Goal: Information Seeking & Learning: Check status

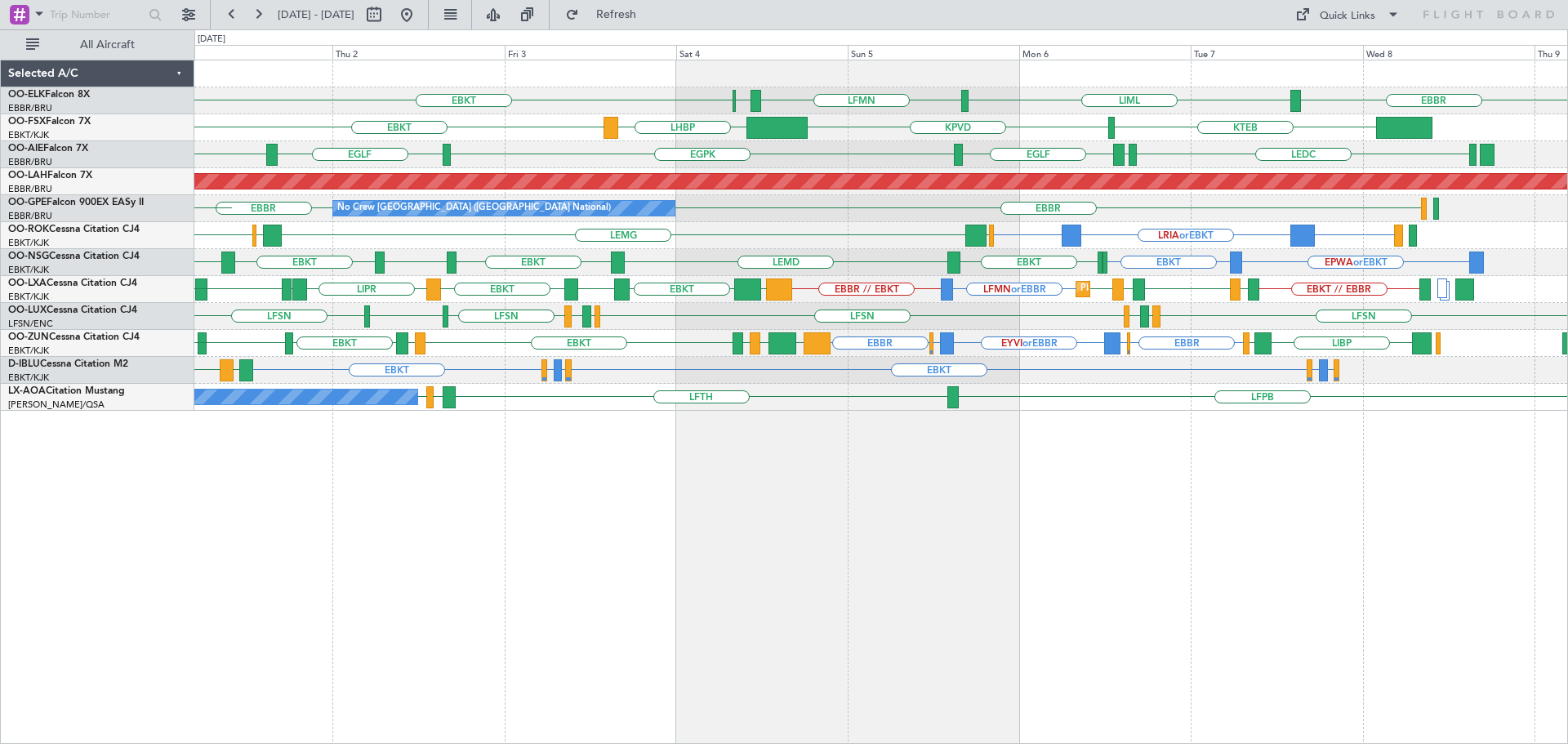
click at [1390, 302] on div "EBBR LIML LFMN [GEOGRAPHIC_DATA] EBKT Planned Maint [GEOGRAPHIC_DATA]-[GEOGRAPH…" at bounding box center [881, 236] width 1373 height 350
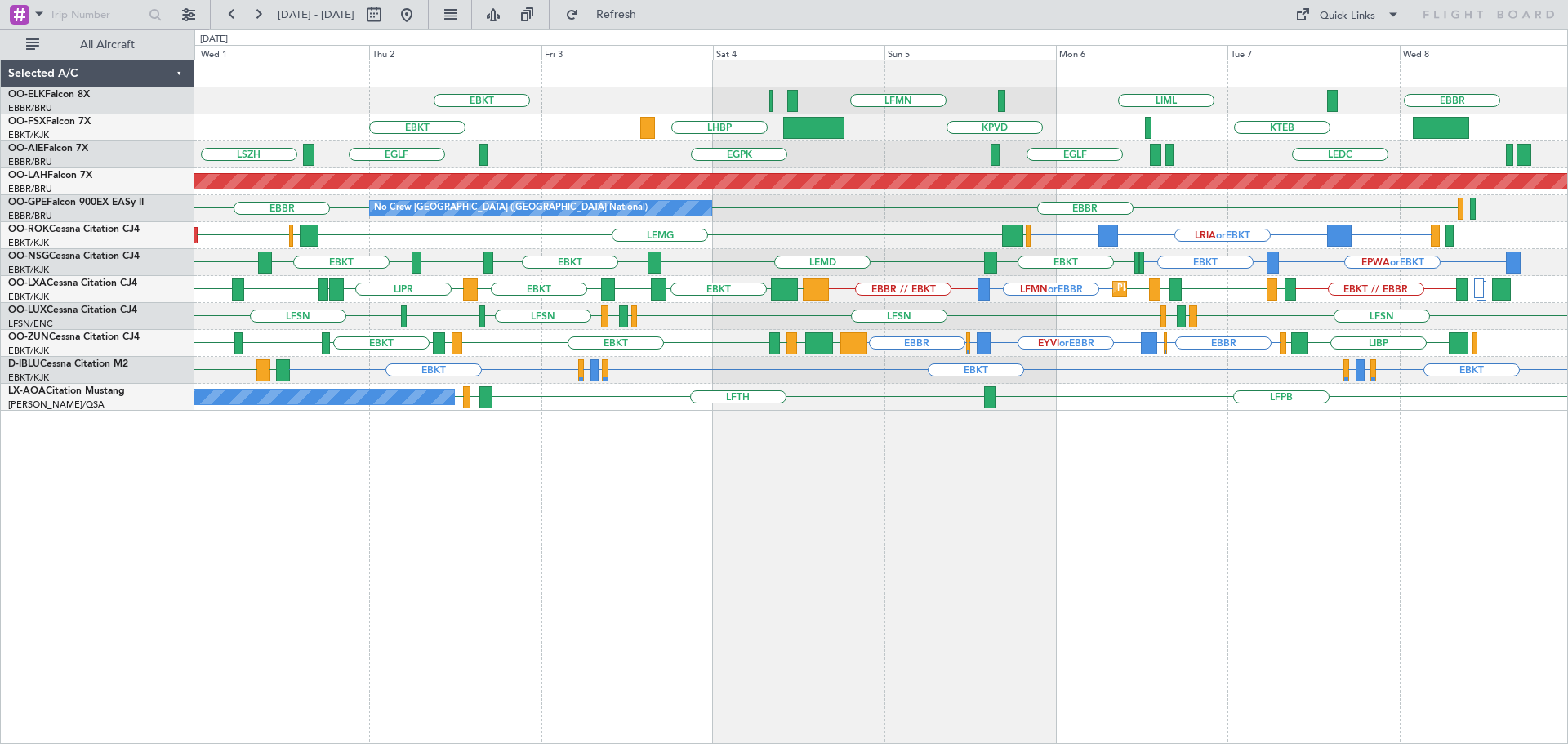
click at [1049, 360] on div "EBBR LIML LFMN [GEOGRAPHIC_DATA] EBKT Planned Maint [GEOGRAPHIC_DATA]-[GEOGRAPH…" at bounding box center [881, 236] width 1373 height 350
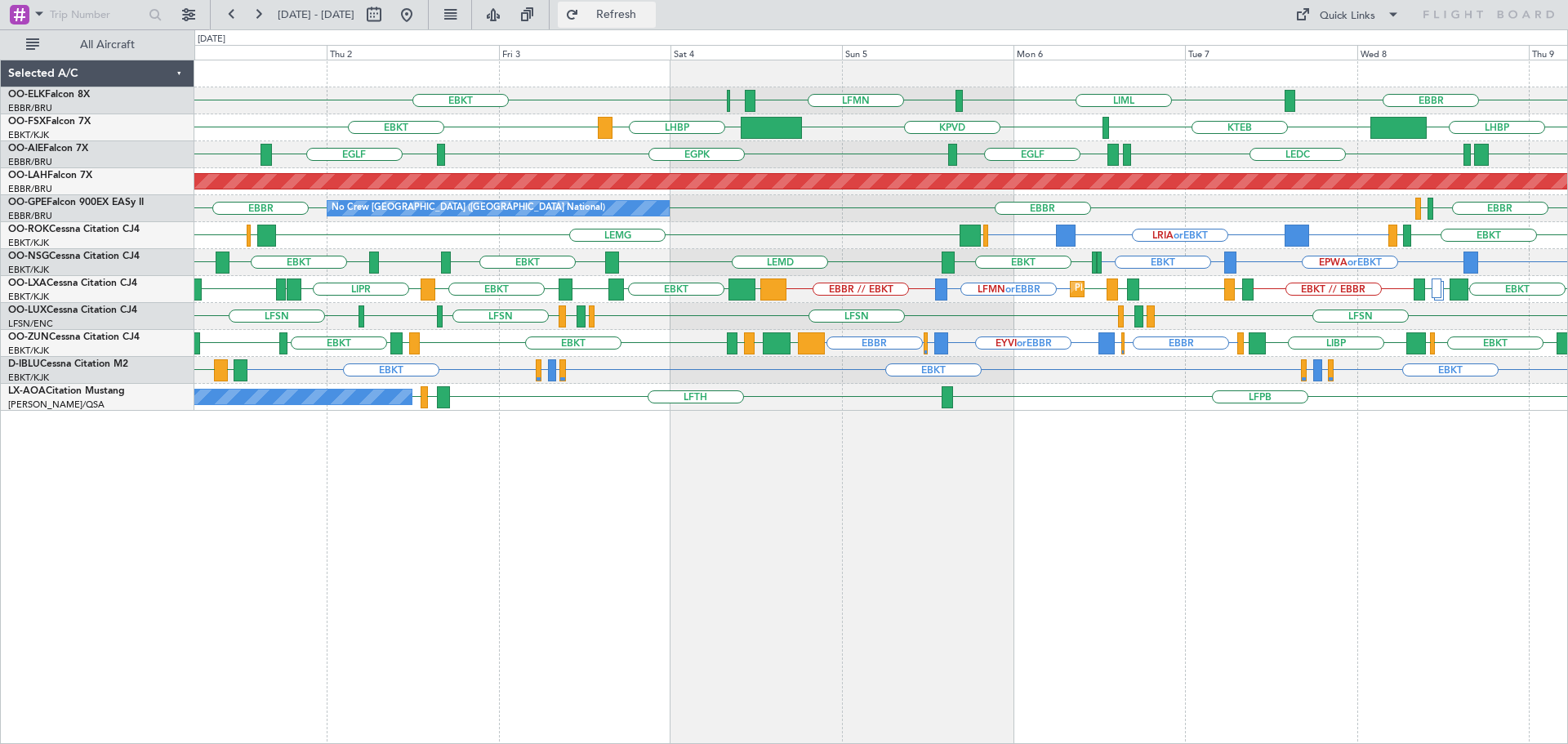
click at [651, 16] on span "Refresh" at bounding box center [616, 14] width 68 height 12
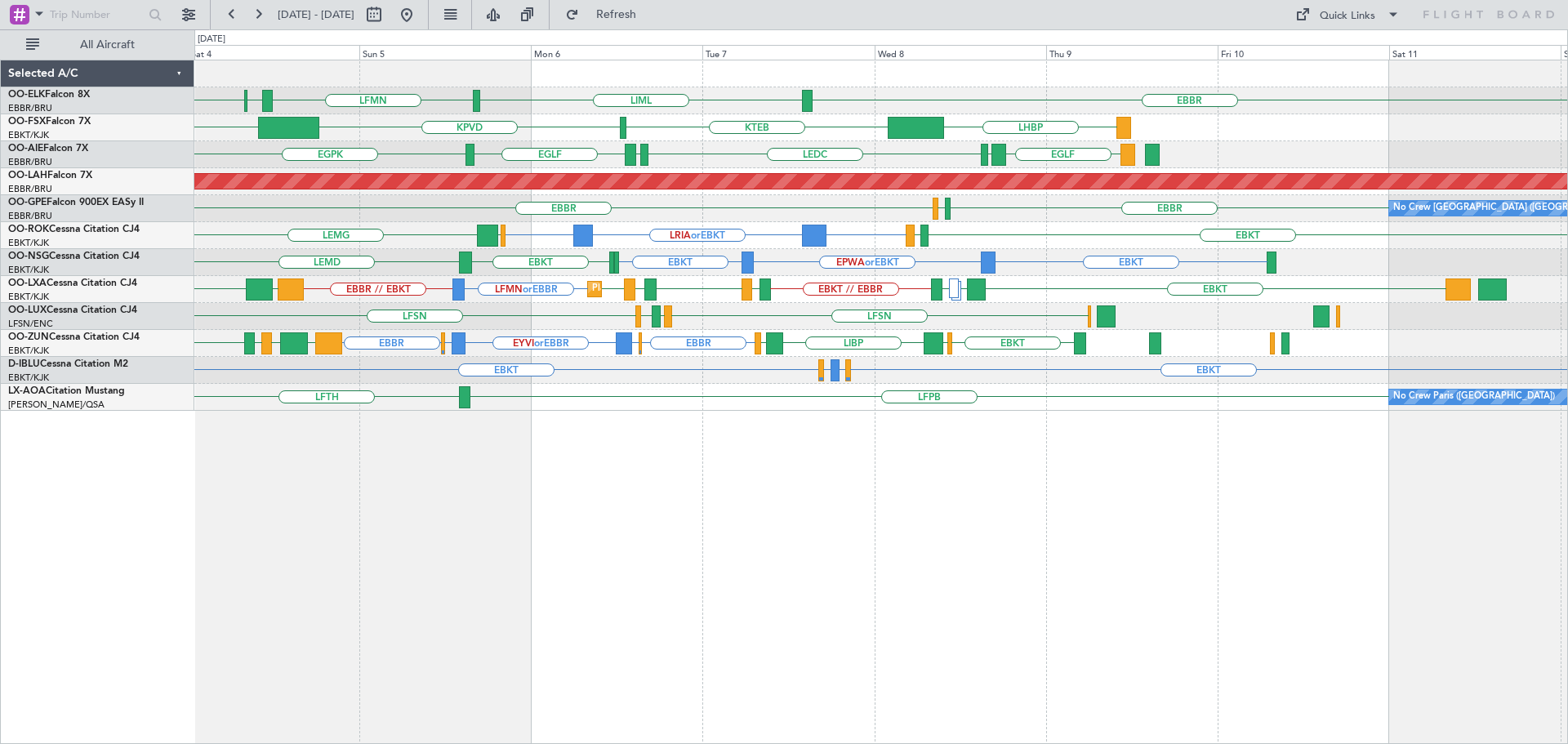
click at [738, 366] on div "EBBR EBKT LIML LFMN [GEOGRAPHIC_DATA] LHBP KTEB KPVD LHBP EBKT [GEOGRAPHIC_DATA…" at bounding box center [881, 236] width 1373 height 350
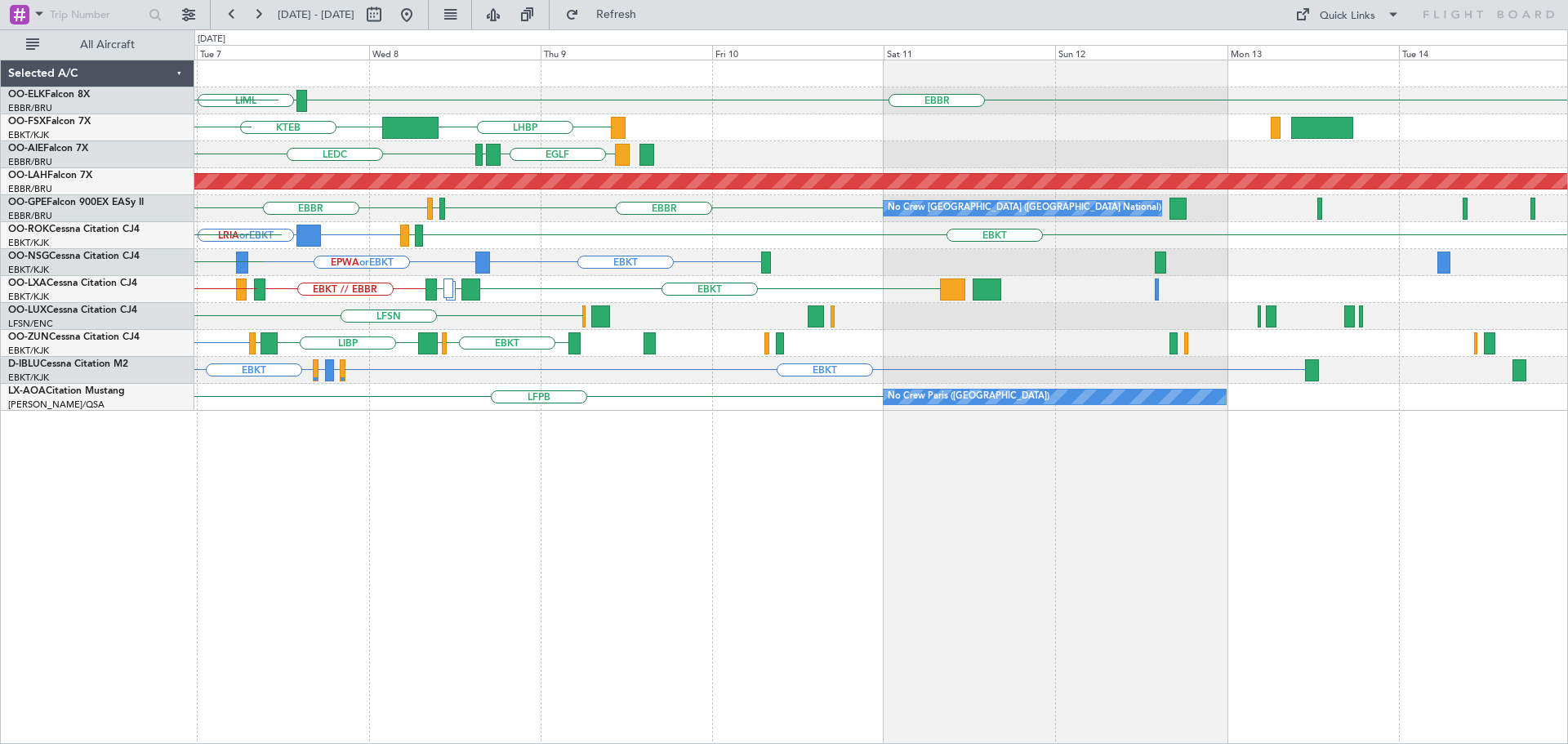
click at [626, 354] on div "EBBR EBKT EGGW LIBP EGGW EHAM or [GEOGRAPHIC_DATA] EYVI or EBBR EHAM or [GEOGRA…" at bounding box center [881, 343] width 1373 height 27
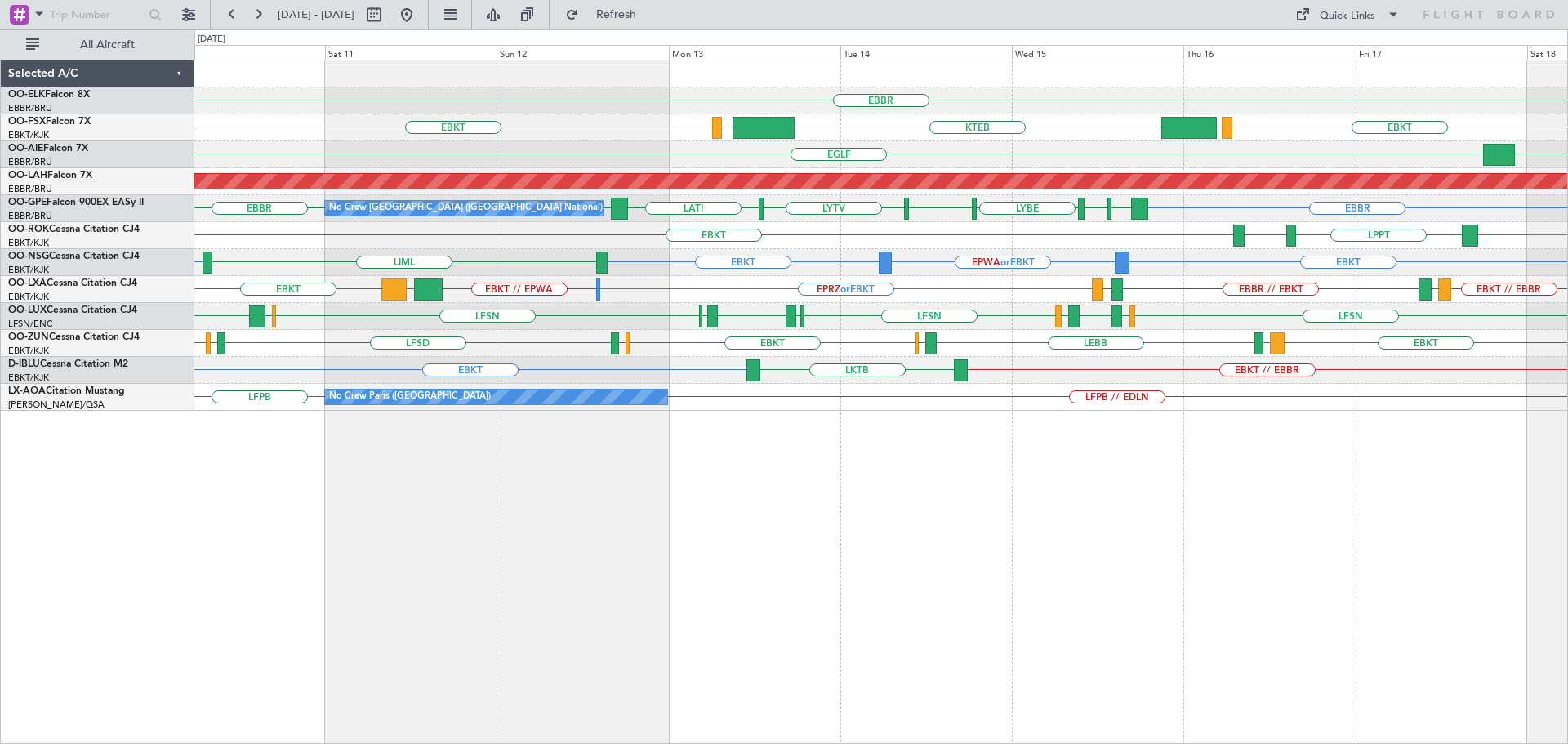
click at [1122, 287] on div "EBKT // EBBR EPRZ or EBKT EBKT // EPWA LFMD EBBR // EBKT LFTH LGPA EBKT" at bounding box center [881, 289] width 1373 height 27
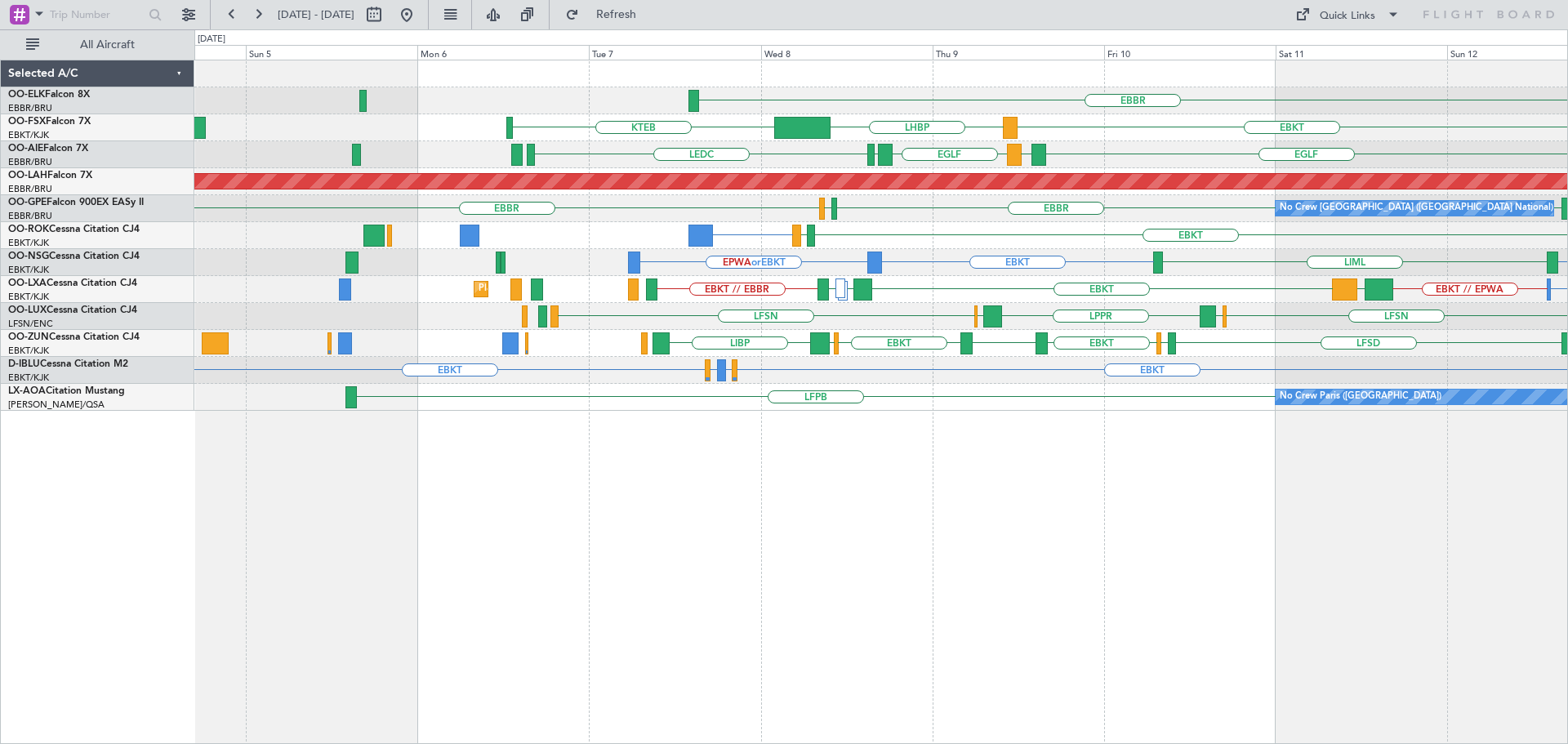
click at [675, 279] on div "EBBR EBKT LHBP KTEB LIMC KTEB [GEOGRAPHIC_DATA] LEMD [GEOGRAPHIC_DATA] LEMD LED…" at bounding box center [784, 386] width 1568 height 714
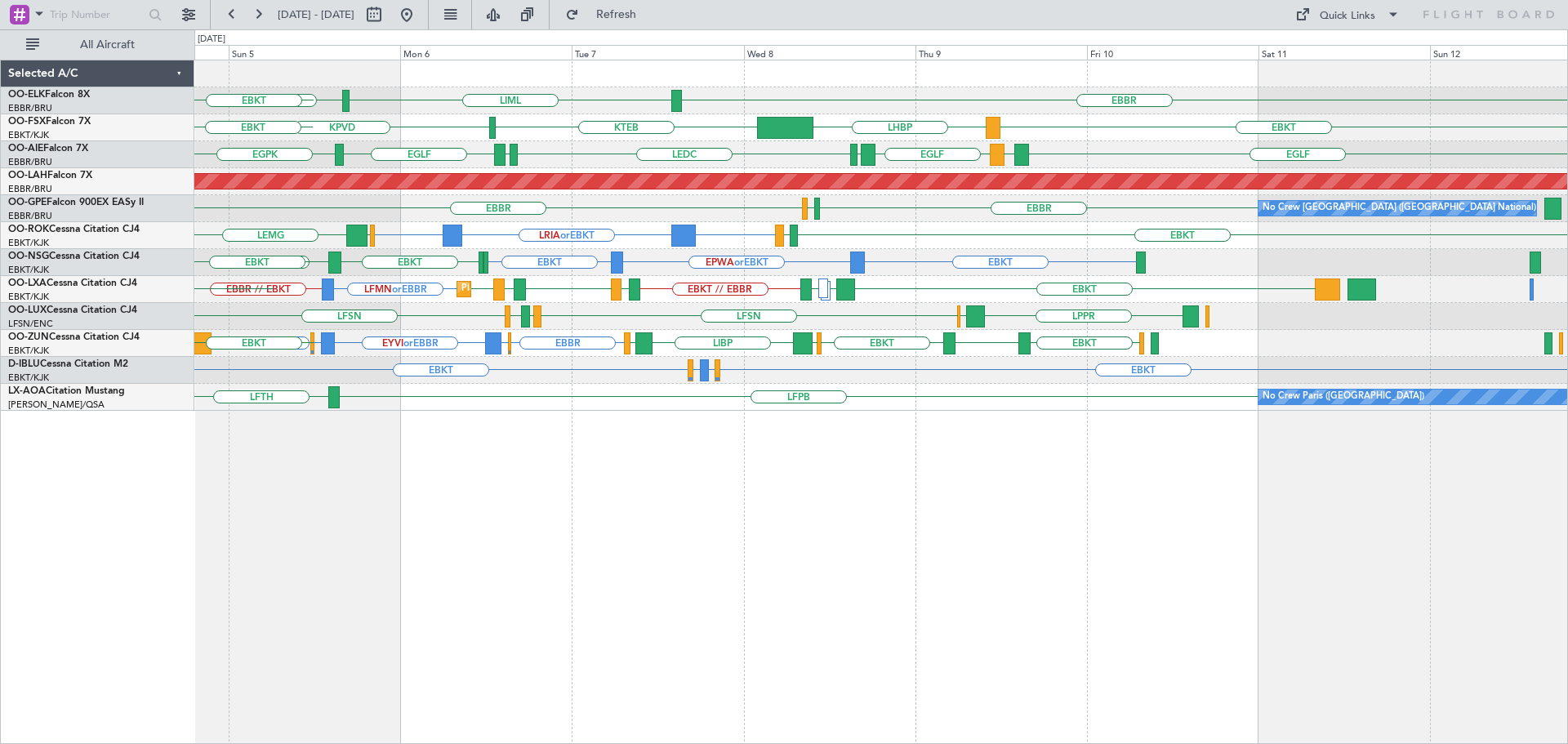
click at [581, 328] on div "LPPR EDSB LFSN LFMN LFPB LFSN LFPB LFMN LFSN" at bounding box center [881, 316] width 1373 height 27
click at [751, 306] on div "LFSN EDSB LPPR EDSB LFSN LFMN LFPB LFSN" at bounding box center [881, 316] width 1373 height 27
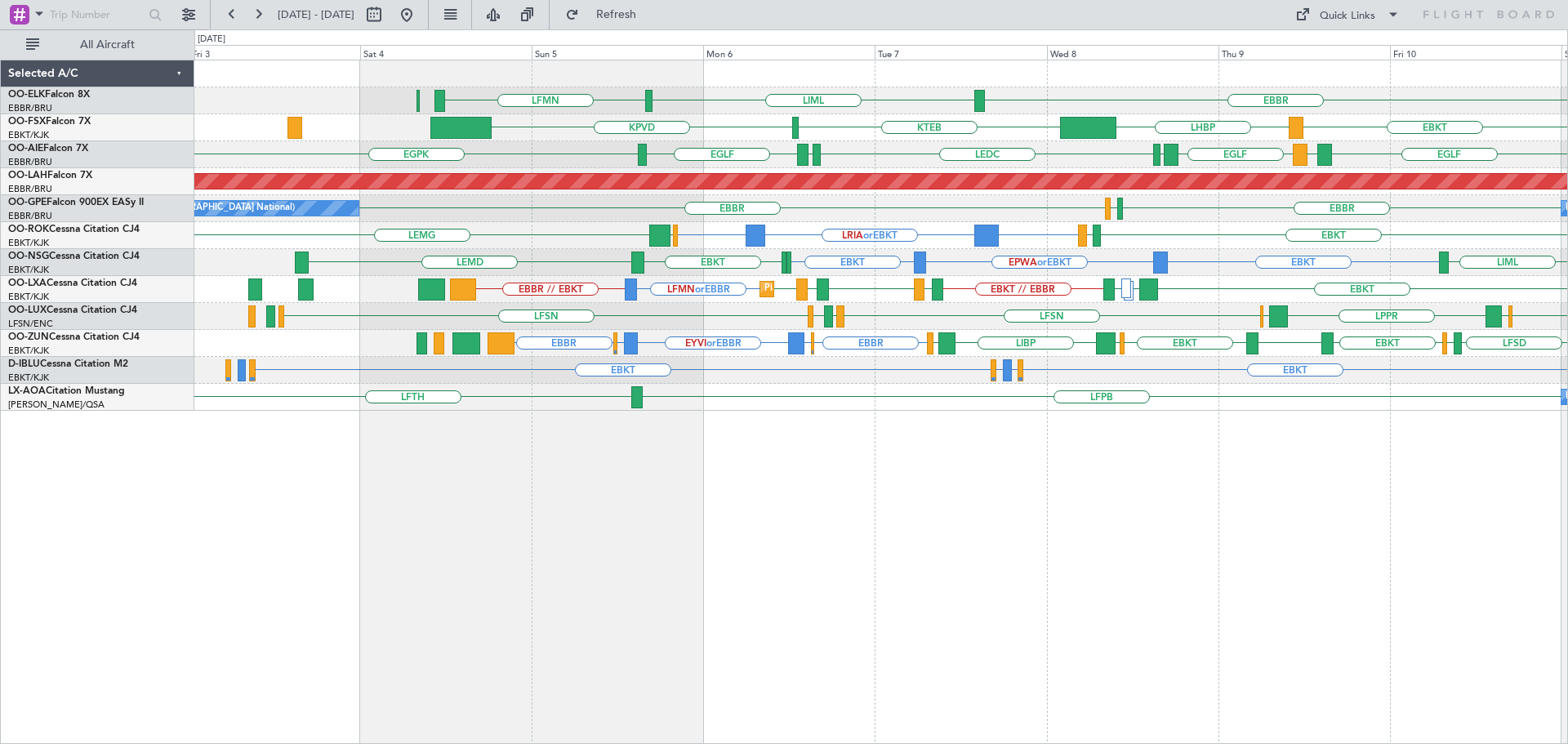
click at [834, 320] on div "LFSN EDSB LPPR EDSB LFSN LFMN LFPB LFSN" at bounding box center [881, 316] width 1373 height 27
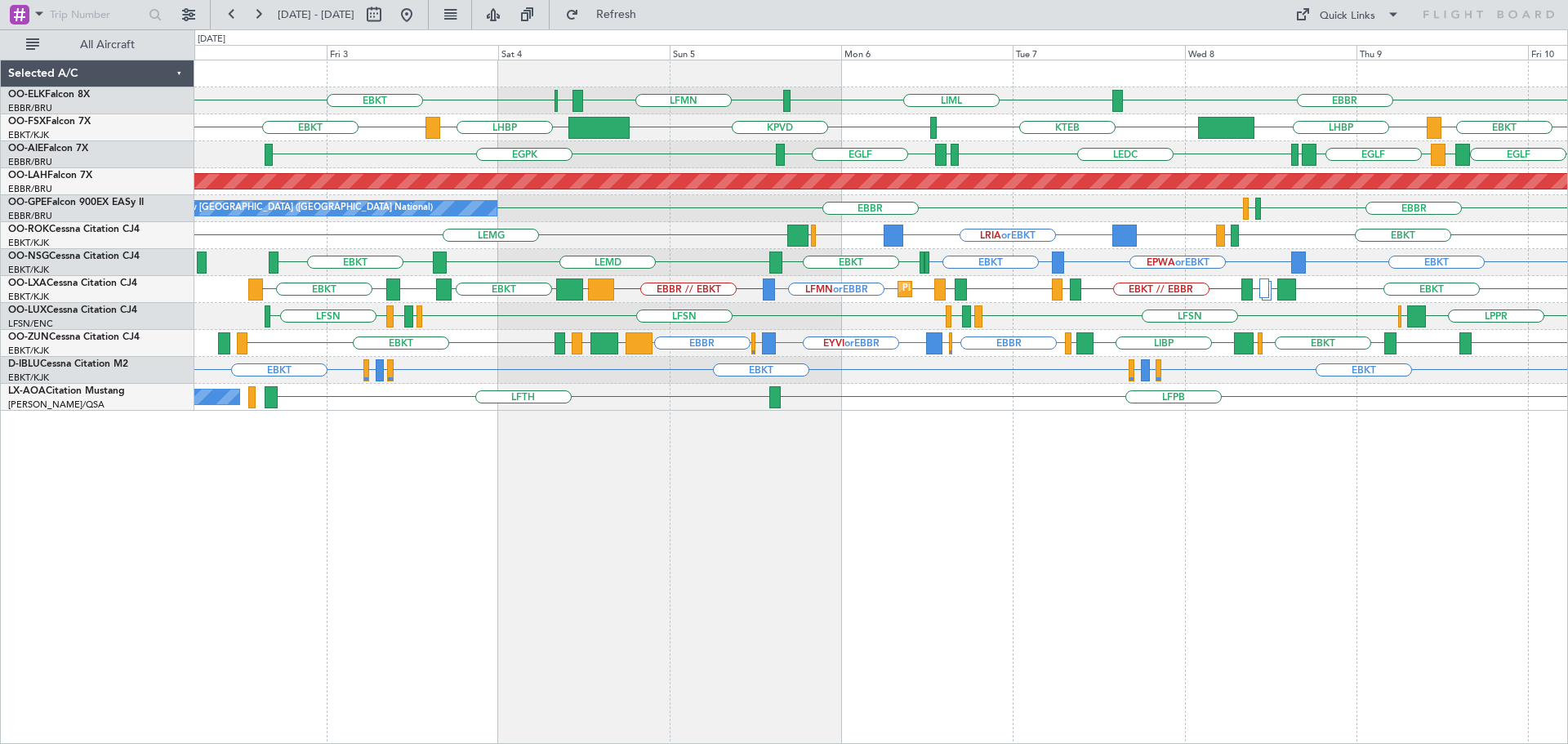
click at [801, 322] on div "LFSN LFMN LFPB LFSN LFPB LFMN LFSN LPPR EDSB EDSB LFSN" at bounding box center [881, 316] width 1373 height 27
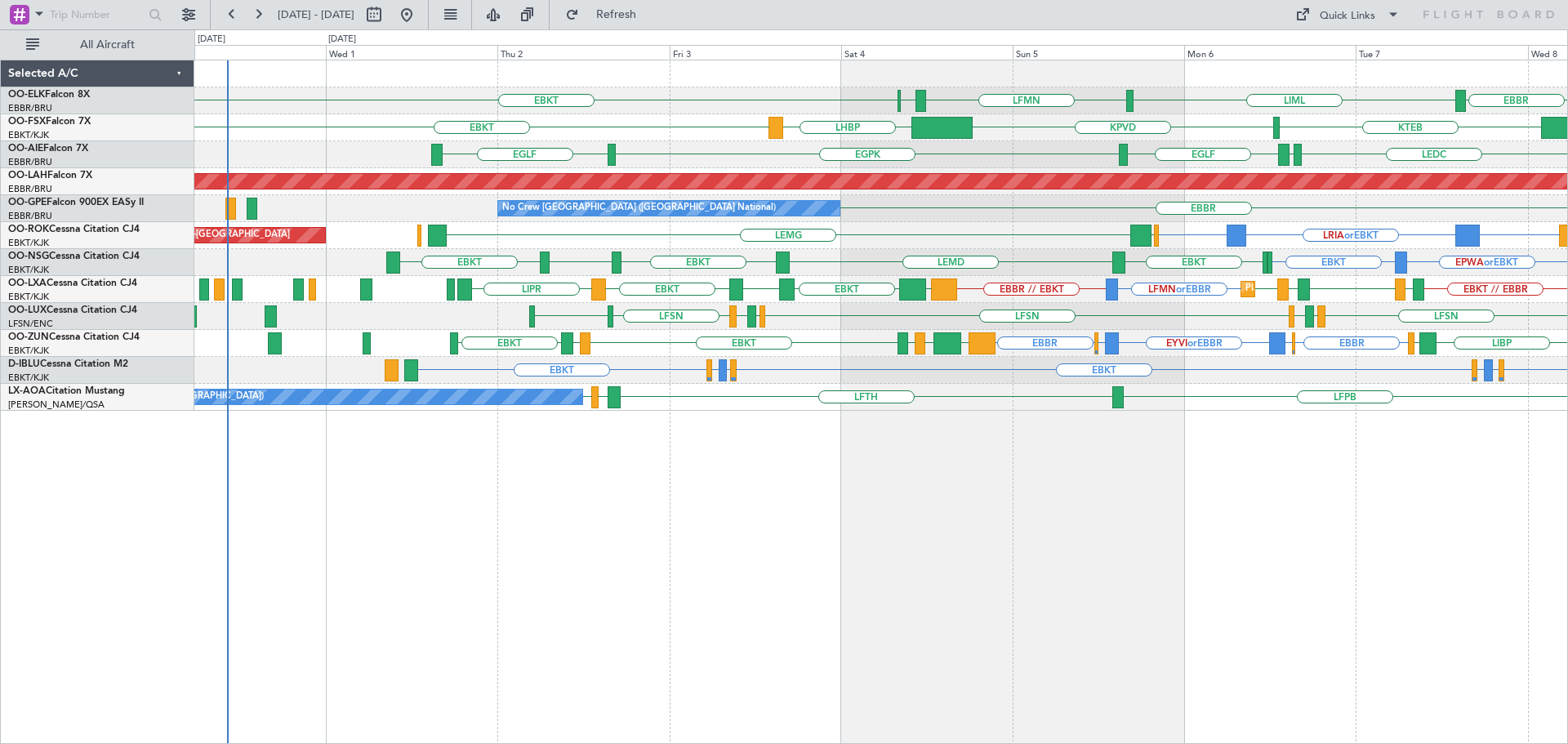
click at [1130, 292] on div "LFMN or EBBR EBBR // EBKT LIPR LOWK EBKT LIPR EBKT LGMK EBKT ESSB EBKT EBKT // …" at bounding box center [881, 289] width 1373 height 27
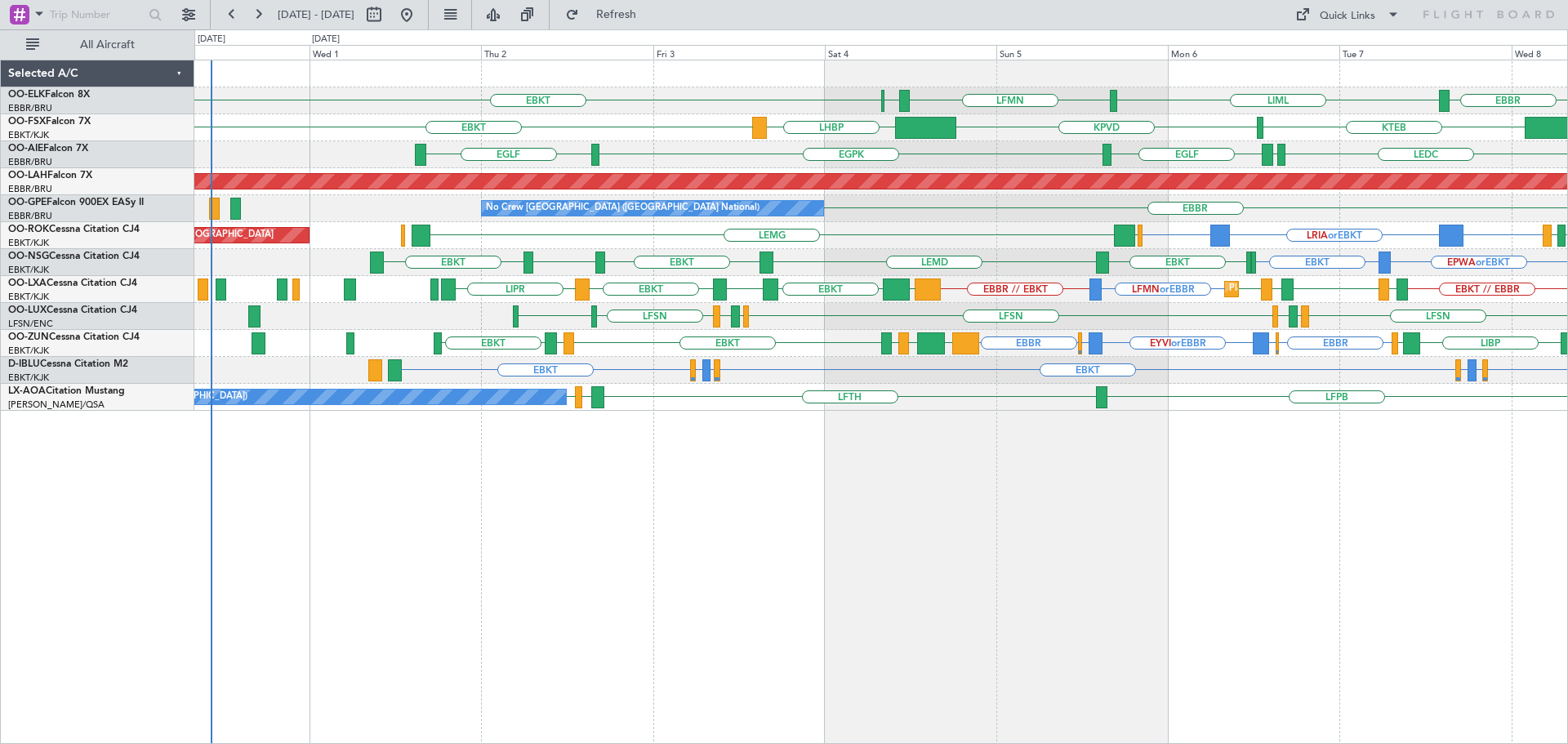
click at [1097, 295] on div at bounding box center [1095, 289] width 12 height 22
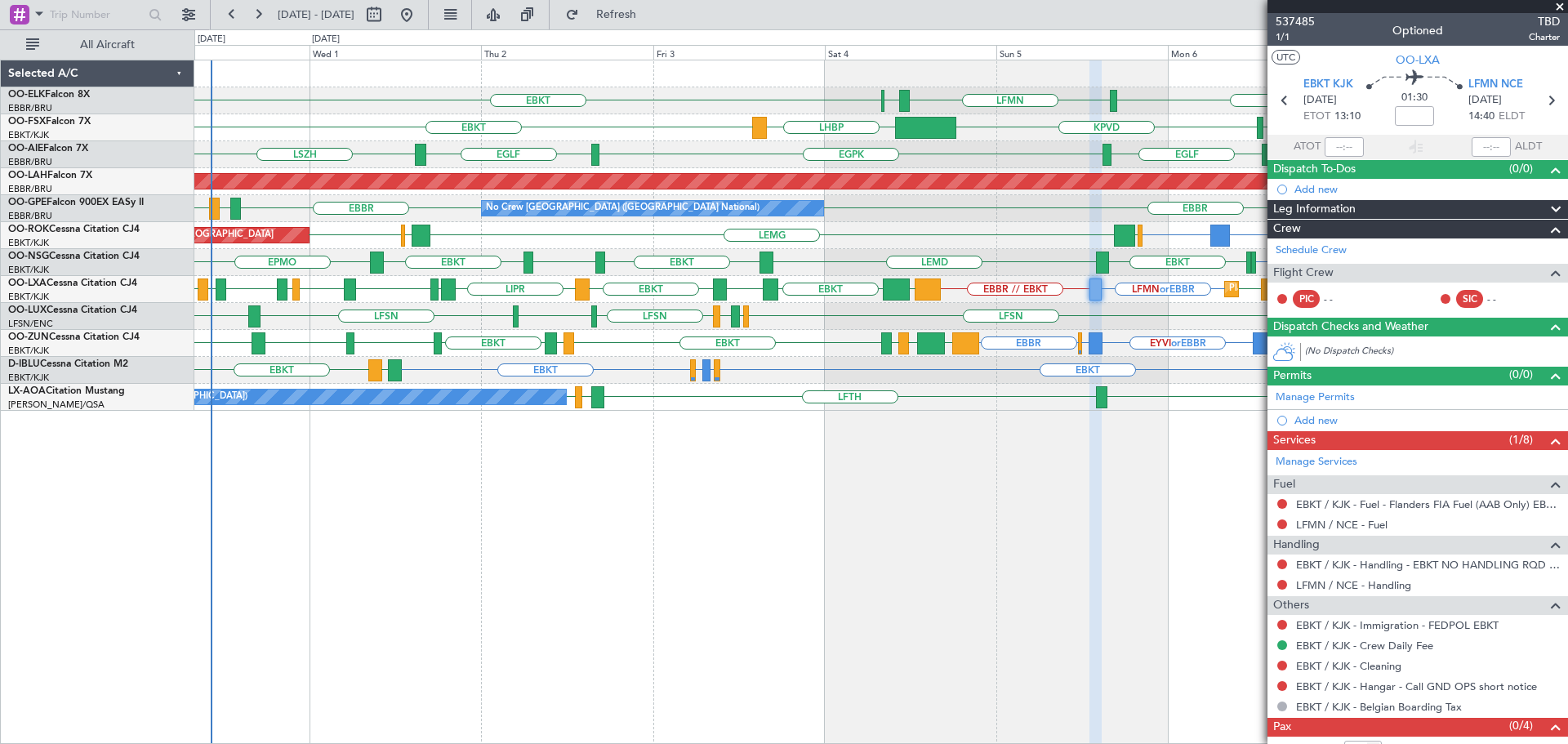
click at [1556, 6] on span at bounding box center [1559, 7] width 16 height 14
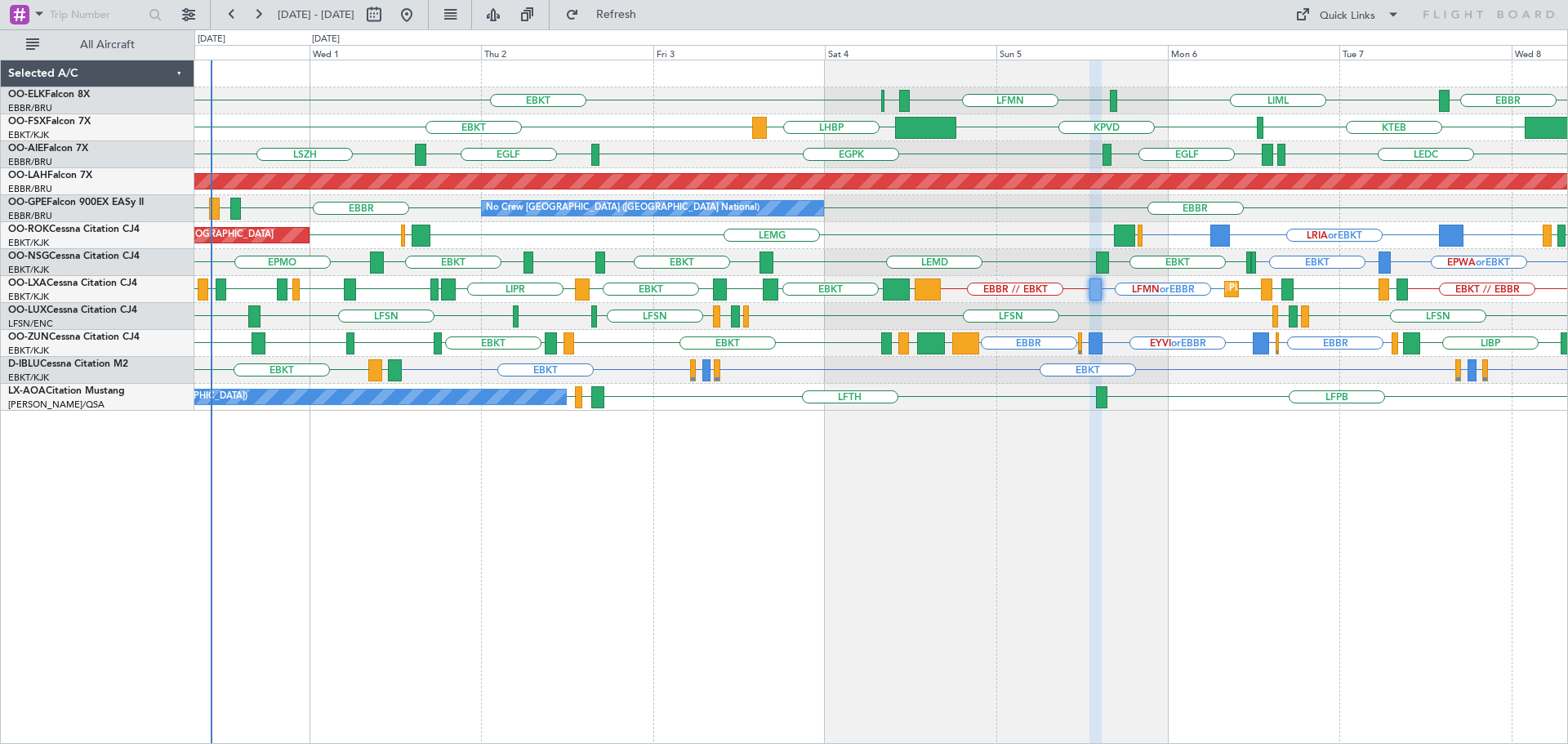
type input "0"
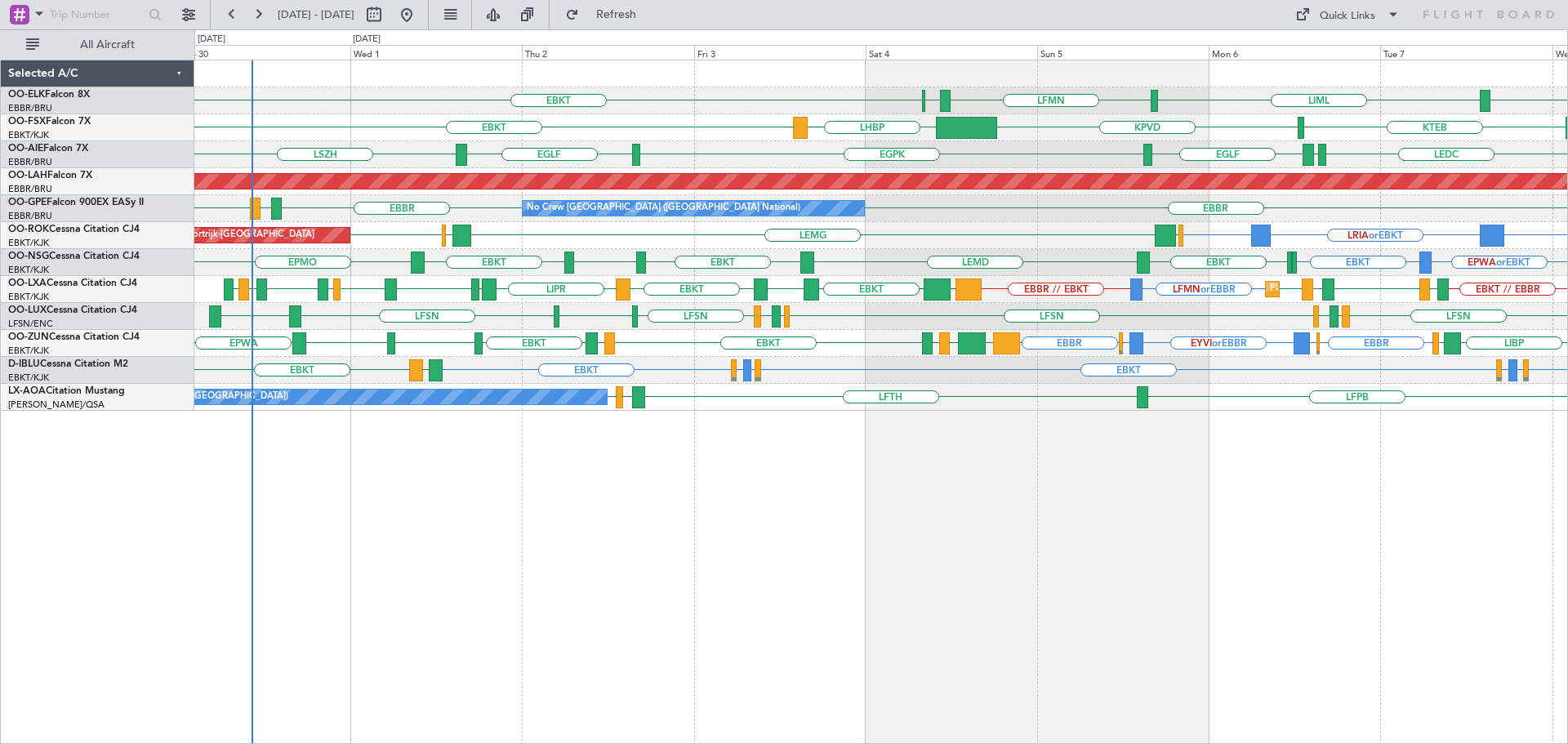
click at [1192, 192] on div "Planned Maint [PERSON_NAME]-[GEOGRAPHIC_DATA][PERSON_NAME] ([GEOGRAPHIC_DATA][P…" at bounding box center [881, 182] width 1373 height 27
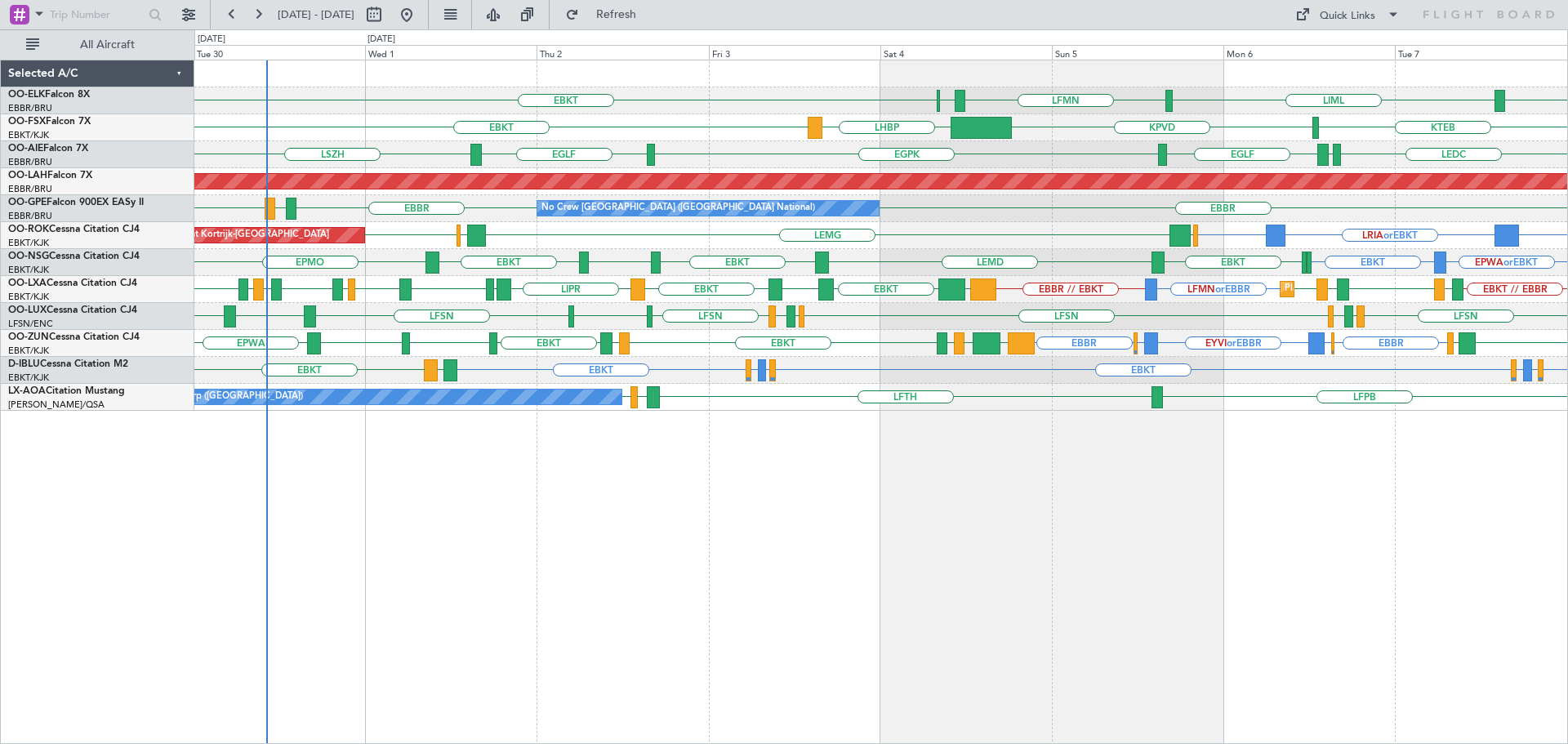
click at [673, 280] on div "EBKT LIML LFMN [GEOGRAPHIC_DATA] [GEOGRAPHIC_DATA] Planned Maint [GEOGRAPHIC_DA…" at bounding box center [881, 236] width 1373 height 350
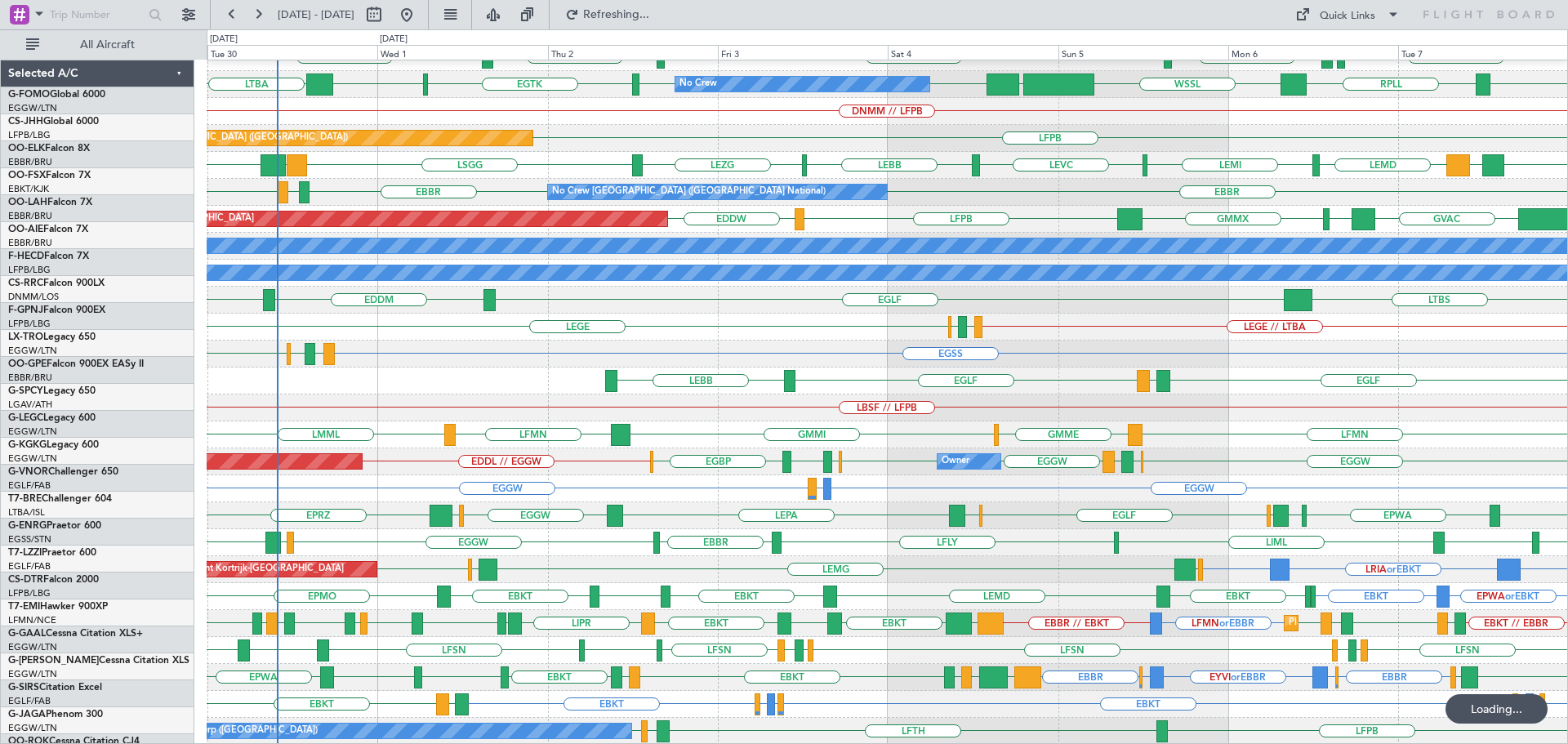
click at [505, 241] on div "Planned Maint Alton-st Louis (St Louis Regl) LEDC LEXJ EGLF EGPK EGLF LSZH Plan…" at bounding box center [886, 313] width 1360 height 862
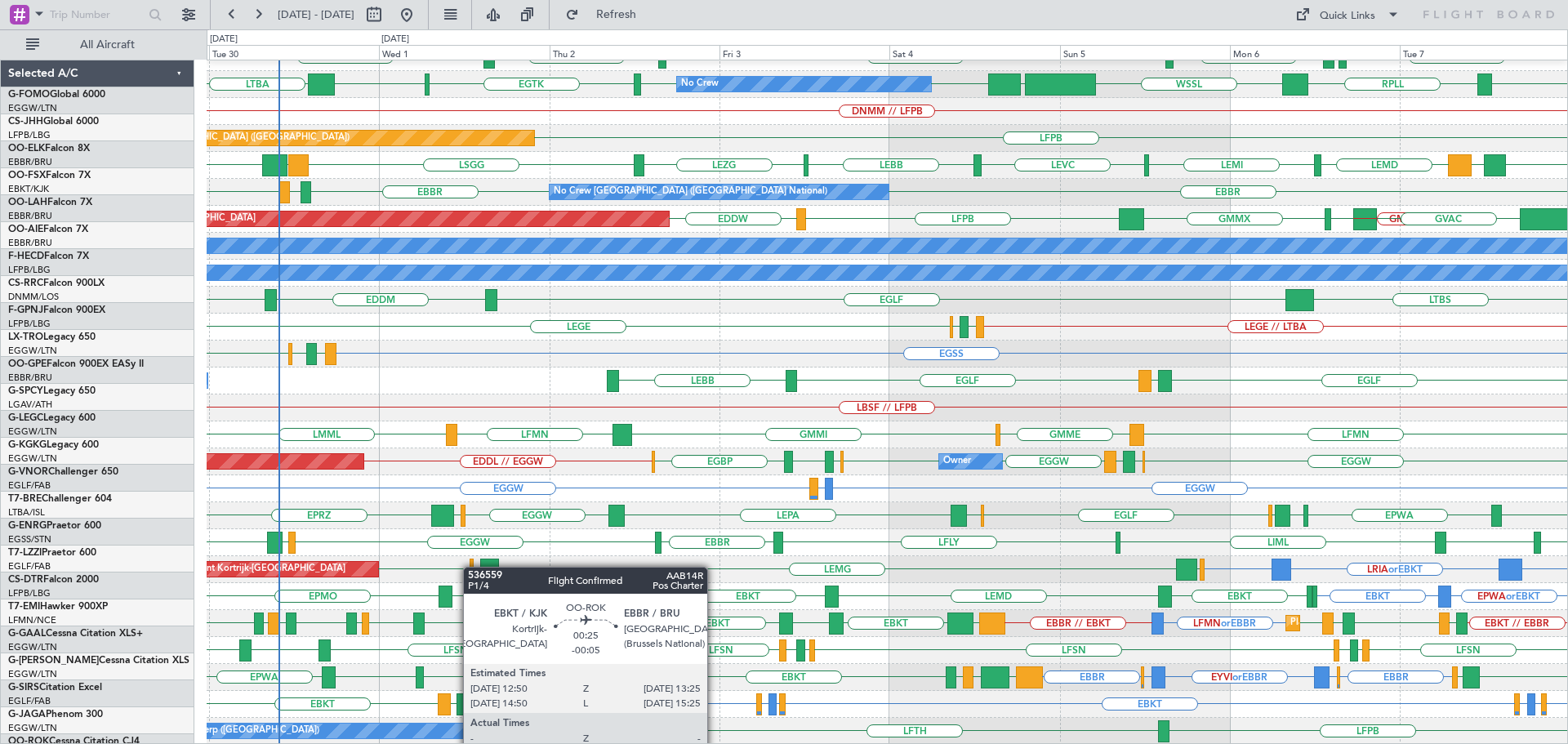
scroll to position [178, 0]
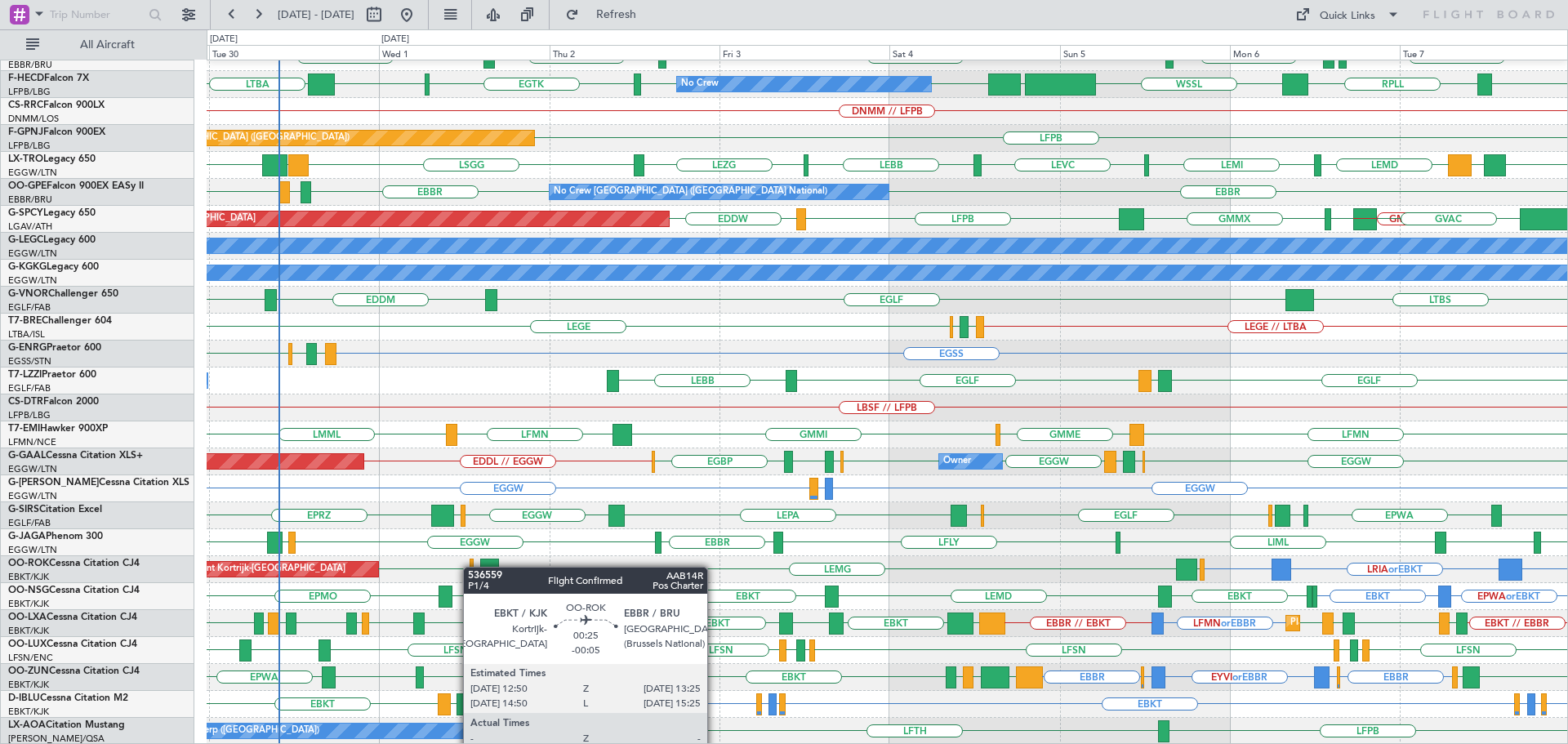
click at [734, 493] on div "Planned Maint Alton-st Louis (St Louis Regl) LEDC LEXJ EGLF EGPK EGLF LSZH Plan…" at bounding box center [886, 313] width 1360 height 862
